Goal: Navigation & Orientation: Find specific page/section

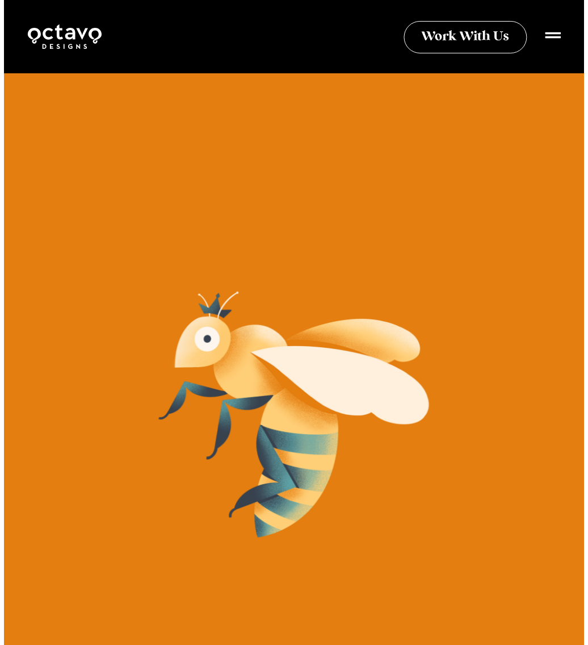
scroll to position [579, 0]
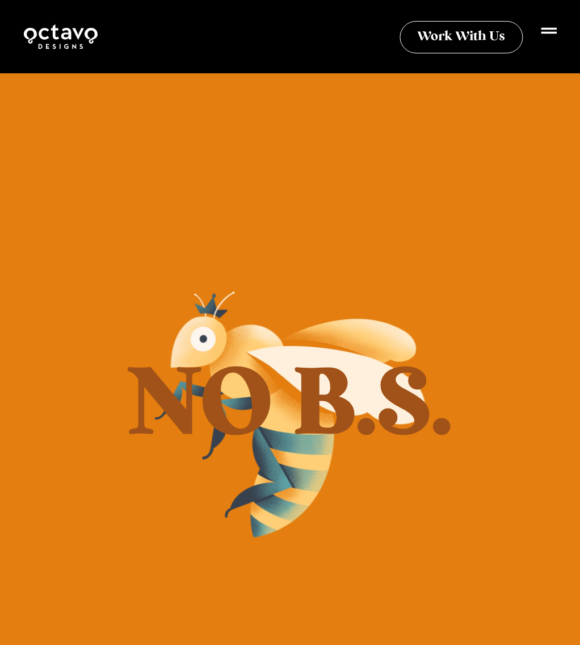
click at [542, 36] on icon at bounding box center [550, 31] width 16 height 16
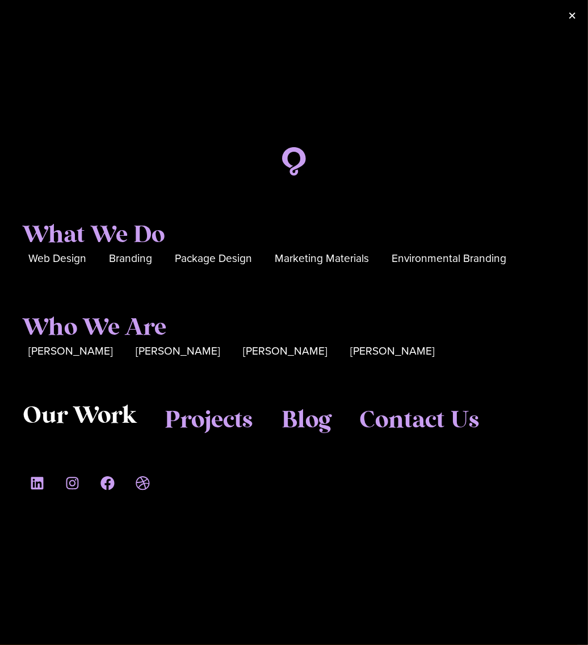
click at [110, 417] on span "Our Work" at bounding box center [80, 416] width 114 height 28
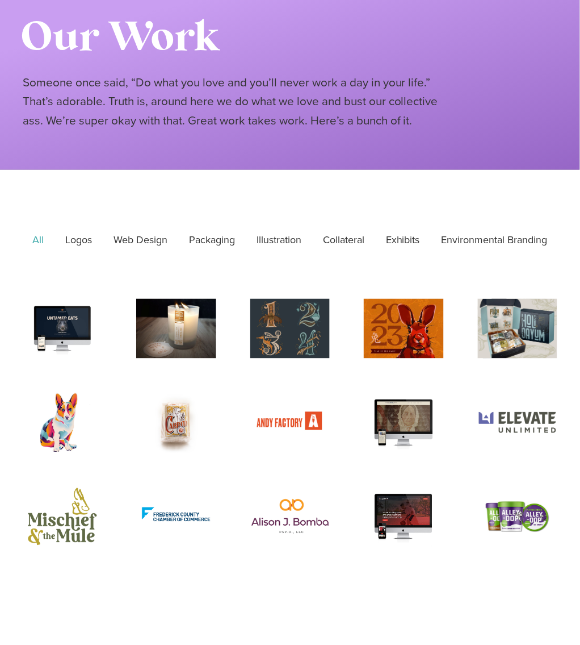
scroll to position [179, 0]
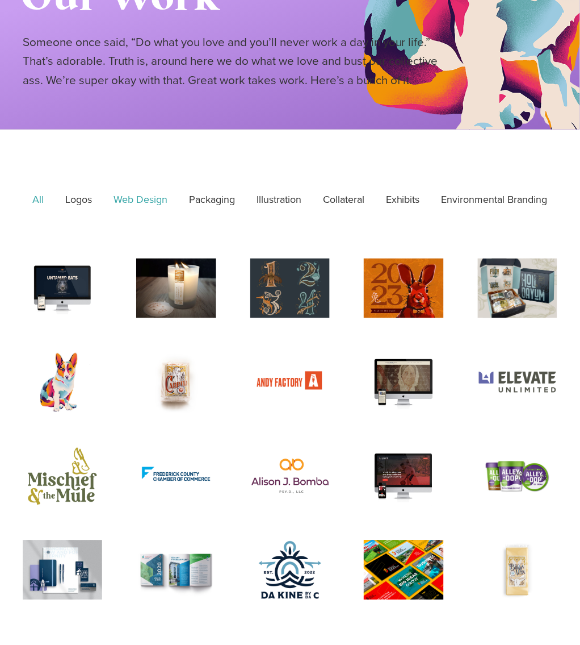
drag, startPoint x: 213, startPoint y: 239, endPoint x: 214, endPoint y: 245, distance: 6.8
click at [175, 213] on link "Web Design" at bounding box center [141, 199] width 70 height 27
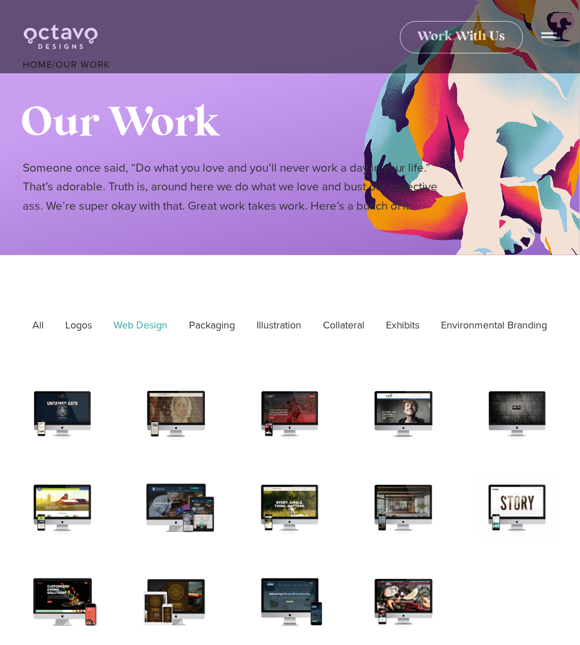
scroll to position [52, 0]
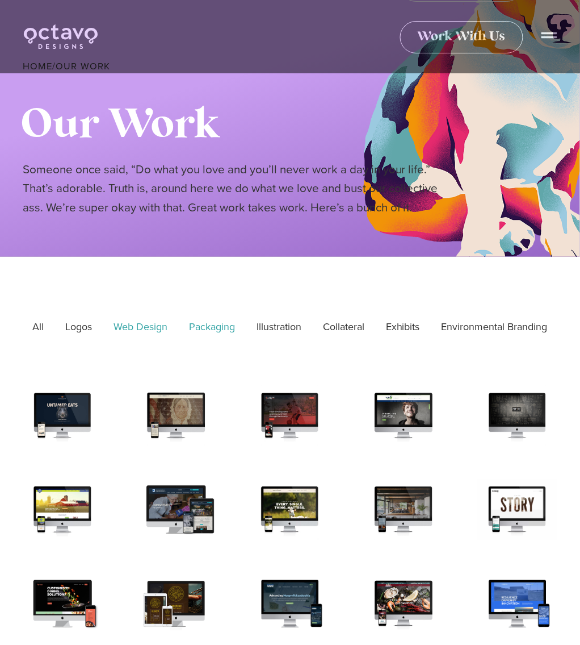
click at [243, 340] on link "Packaging" at bounding box center [212, 326] width 62 height 27
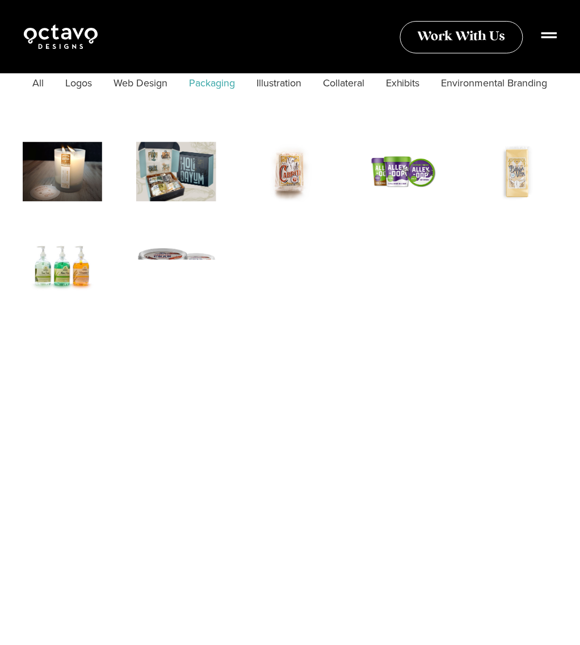
scroll to position [265, 0]
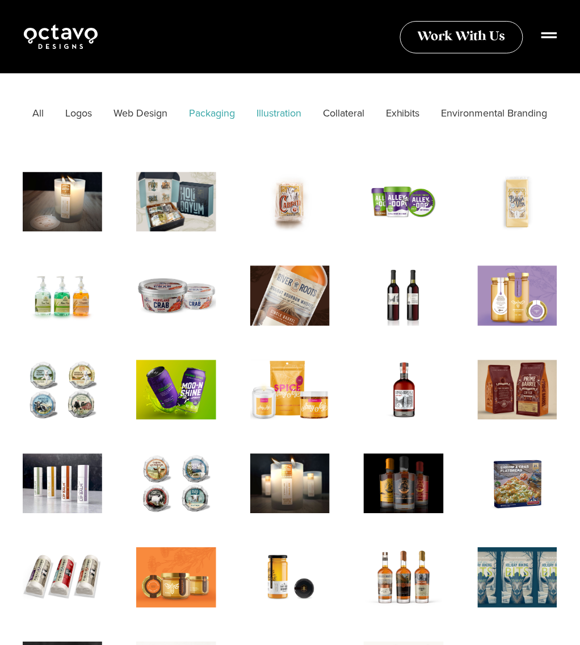
click at [310, 127] on link "Illustration" at bounding box center [279, 113] width 61 height 27
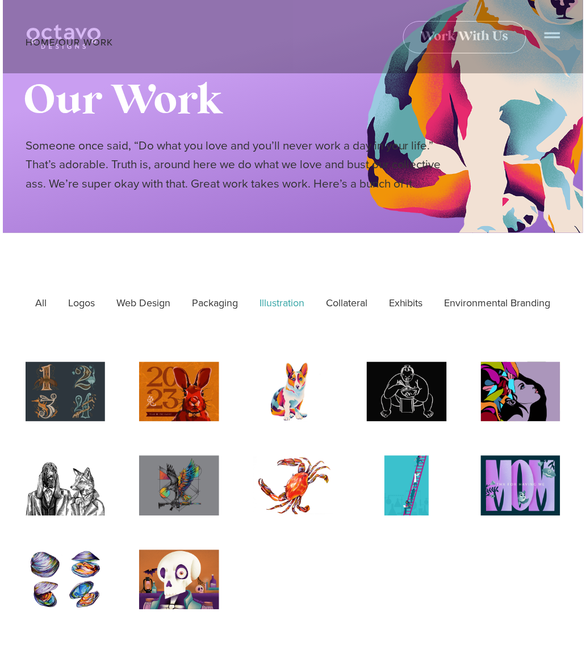
scroll to position [0, 0]
